Goal: Task Accomplishment & Management: Manage account settings

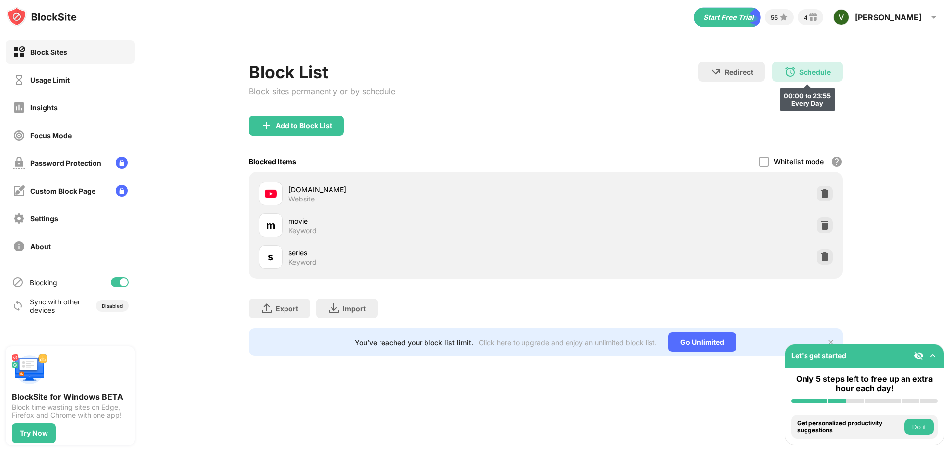
click at [795, 71] on img at bounding box center [790, 72] width 12 height 12
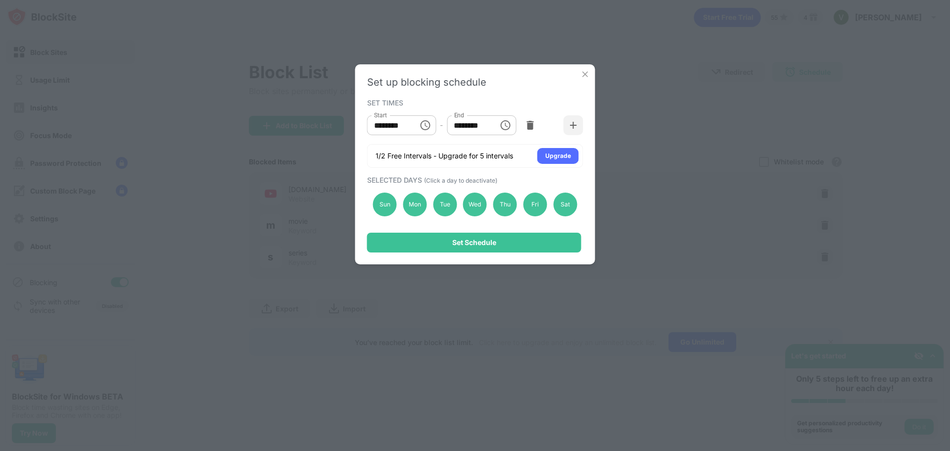
click at [638, 125] on div "Set up blocking schedule SET TIMES Start ******** Start - End ******** End 1/2 …" at bounding box center [475, 225] width 950 height 451
click at [583, 76] on img at bounding box center [586, 74] width 10 height 10
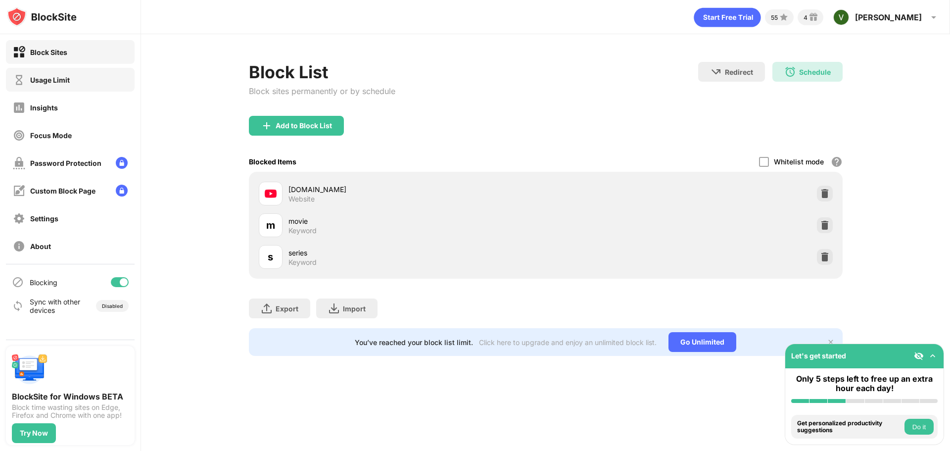
click at [101, 75] on div "Usage Limit" at bounding box center [70, 80] width 129 height 24
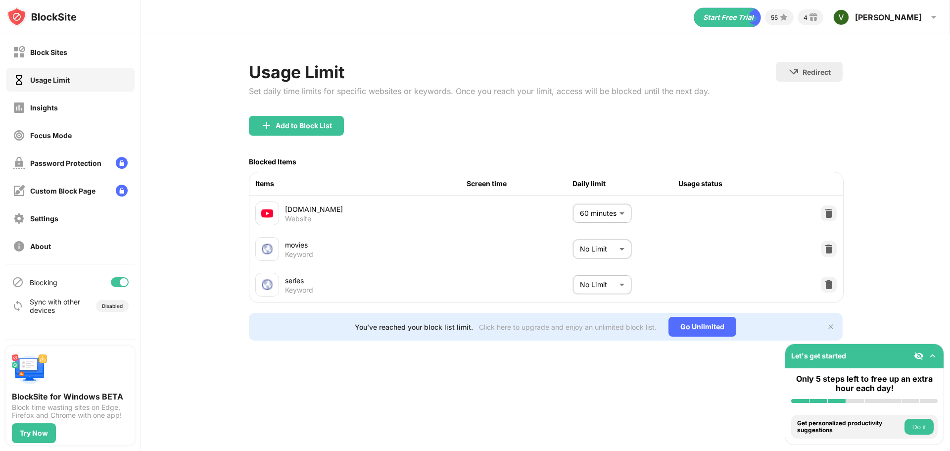
click at [605, 217] on body "Block Sites Usage Limit Insights Focus Mode Password Protection Custom Block Pa…" at bounding box center [475, 225] width 950 height 451
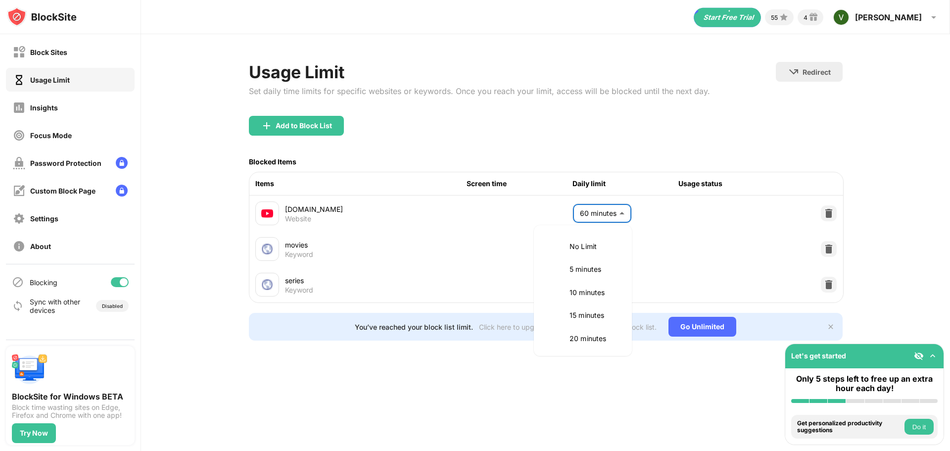
scroll to position [232, 0]
click at [592, 286] on p "60 minutes" at bounding box center [595, 290] width 50 height 11
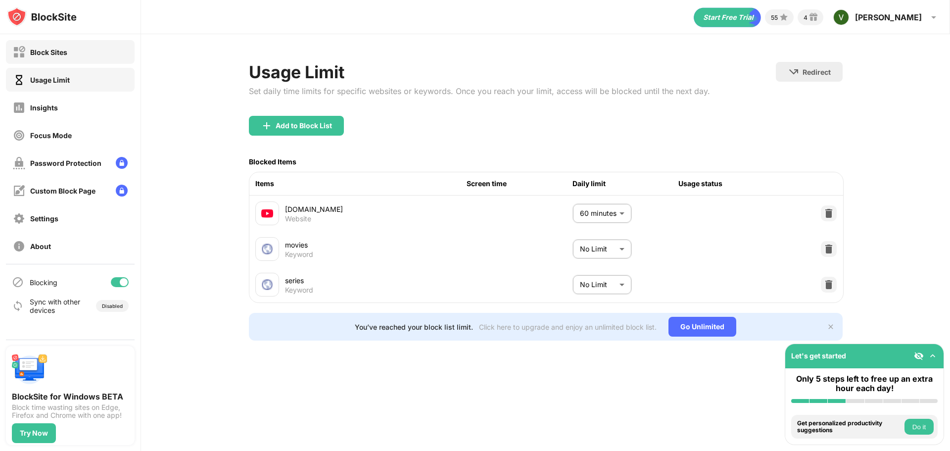
click at [80, 53] on div "Block Sites" at bounding box center [70, 52] width 129 height 24
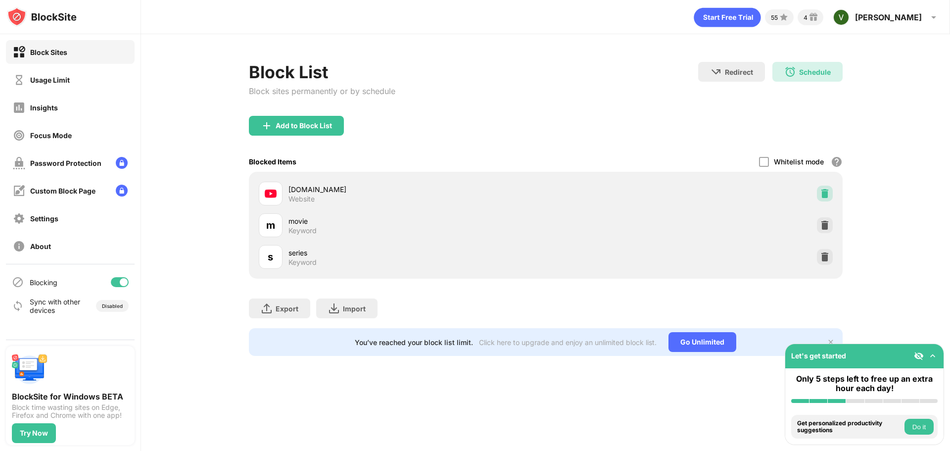
click at [826, 191] on img at bounding box center [825, 194] width 10 height 10
